Goal: Book appointment/travel/reservation

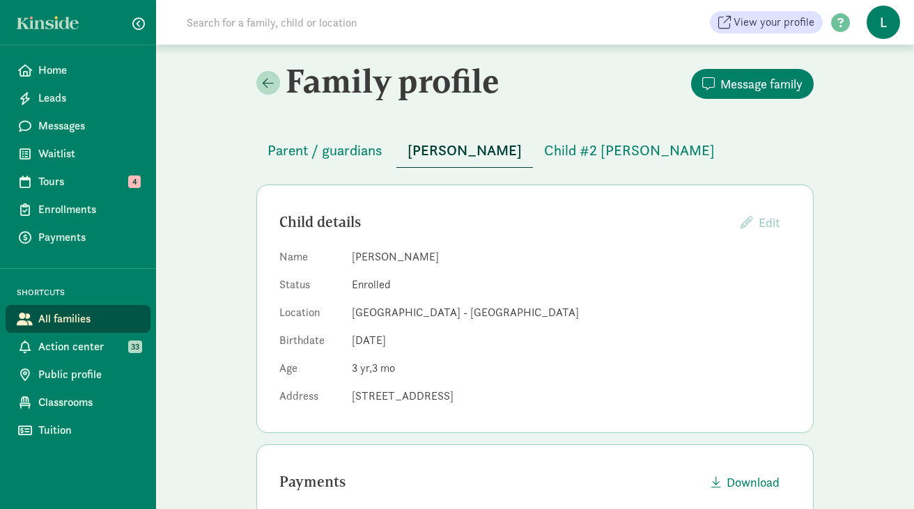
scroll to position [252, 0]
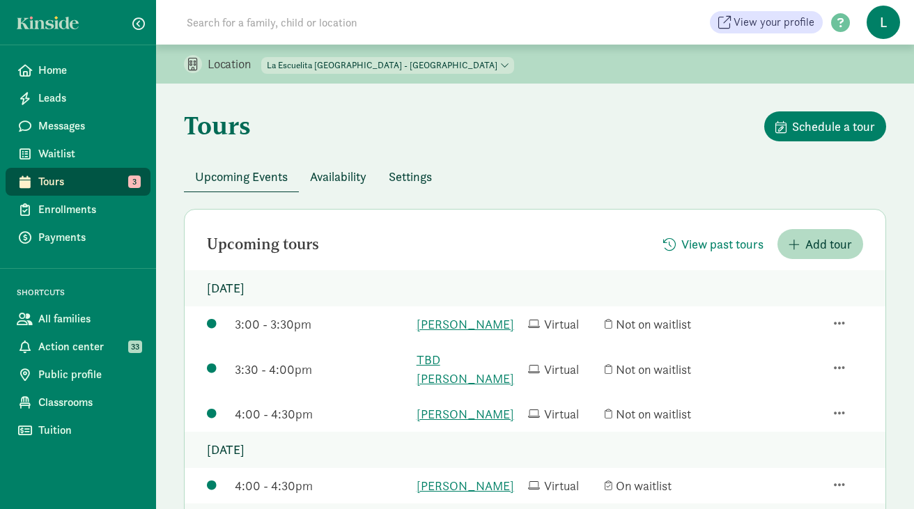
click at [341, 64] on select "[GEOGRAPHIC_DATA] - [GEOGRAPHIC_DATA] [GEOGRAPHIC_DATA] - [GEOGRAPHIC_DATA]" at bounding box center [387, 65] width 253 height 17
select select "261531"
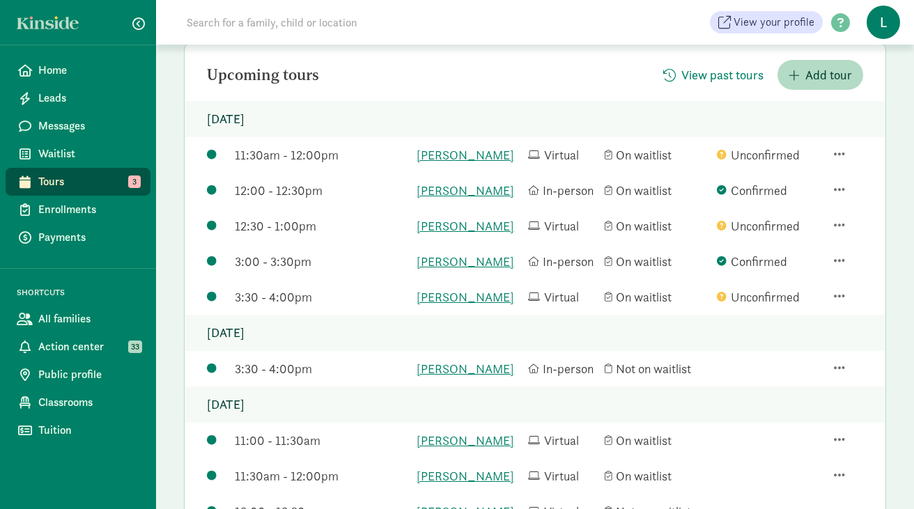
scroll to position [171, 0]
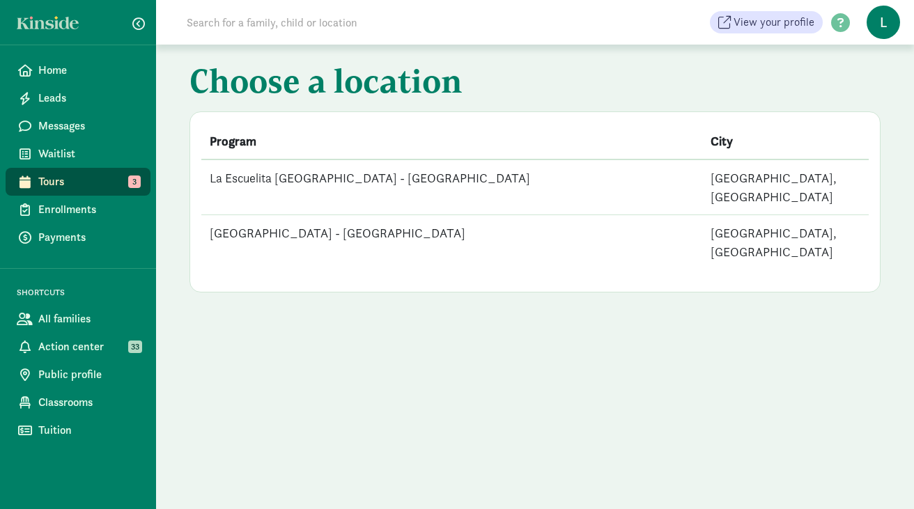
click at [323, 215] on td "[GEOGRAPHIC_DATA] - [GEOGRAPHIC_DATA]" at bounding box center [451, 242] width 501 height 55
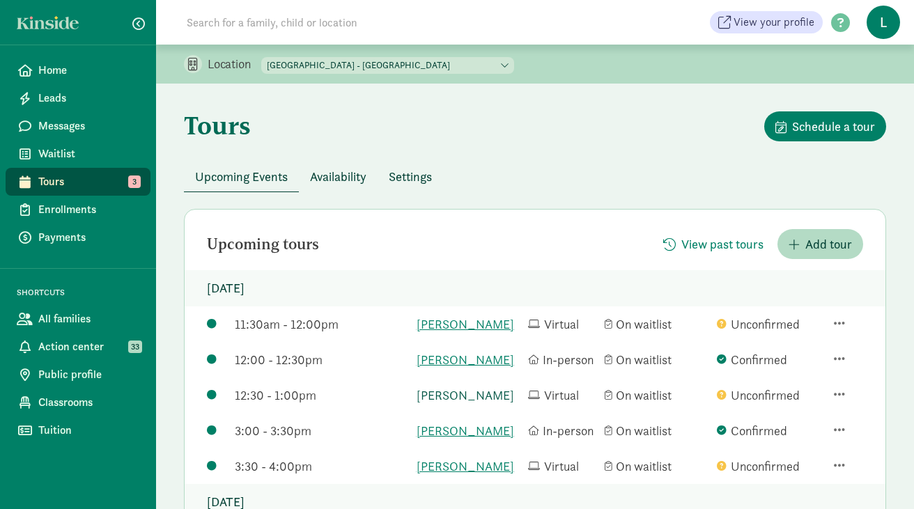
click at [452, 405] on link "[PERSON_NAME]" at bounding box center [469, 395] width 105 height 19
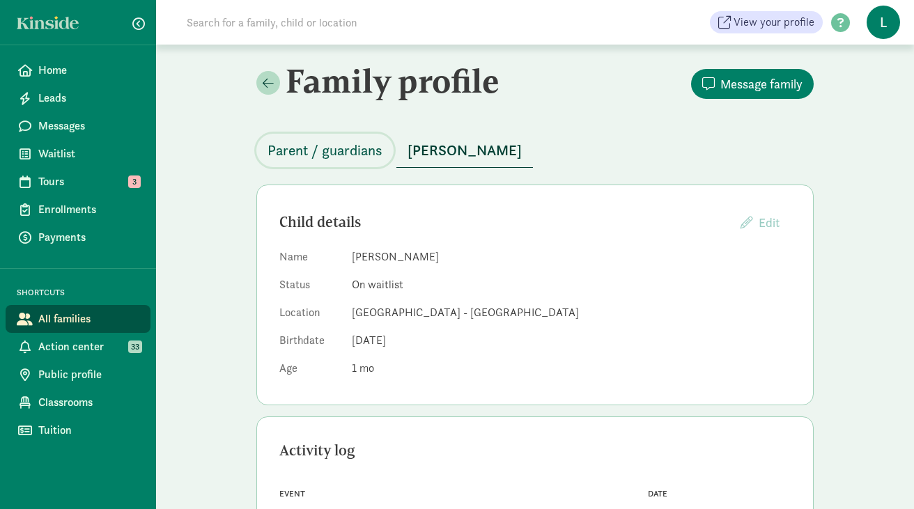
click at [342, 152] on span "Parent / guardians" at bounding box center [325, 150] width 115 height 22
